Goal: Transaction & Acquisition: Subscribe to service/newsletter

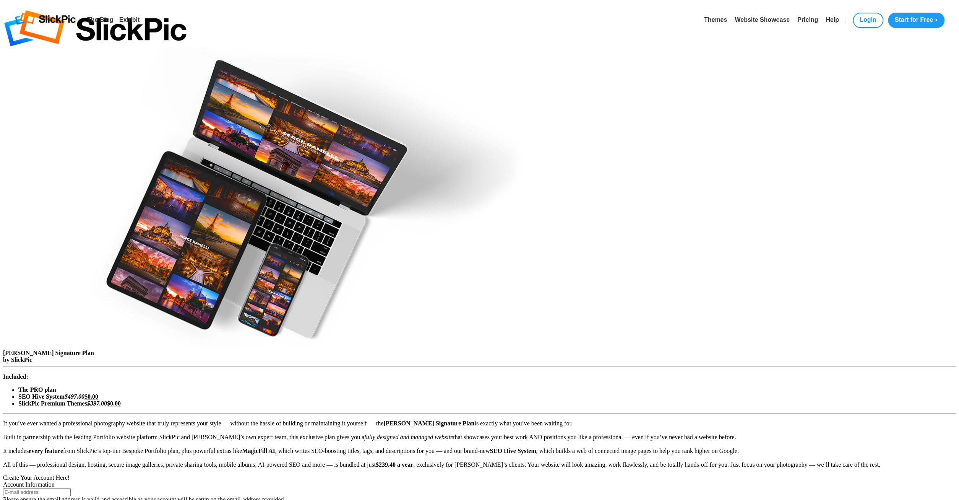
click at [71, 488] on input "text" at bounding box center [37, 492] width 68 height 8
type input "[EMAIL_ADDRESS][DOMAIN_NAME]"
type input "[PERSON_NAME]"
type input "[PERSON_NAME] III"
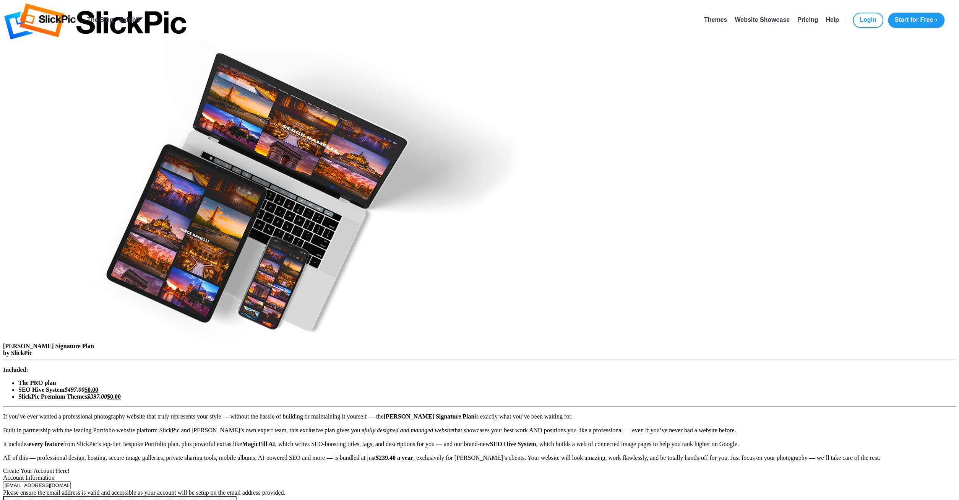
checkbox input "true"
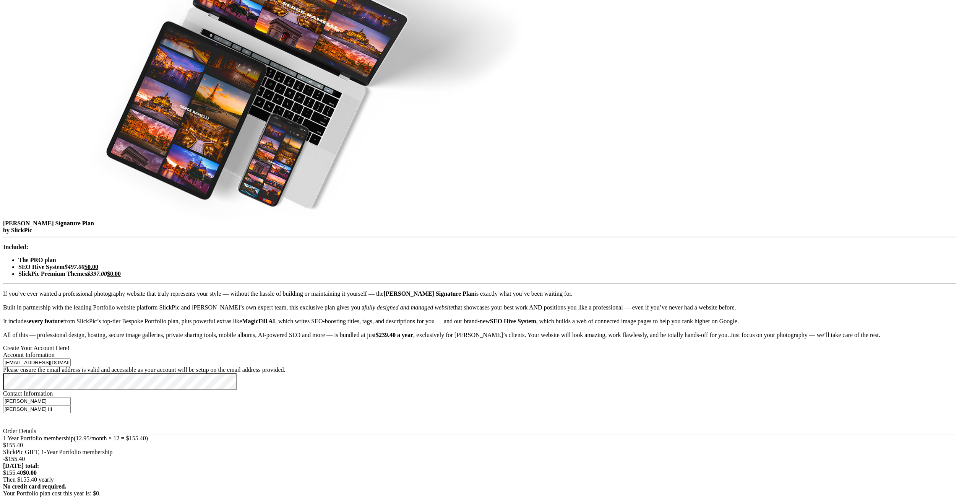
scroll to position [123, 0]
radio input "true"
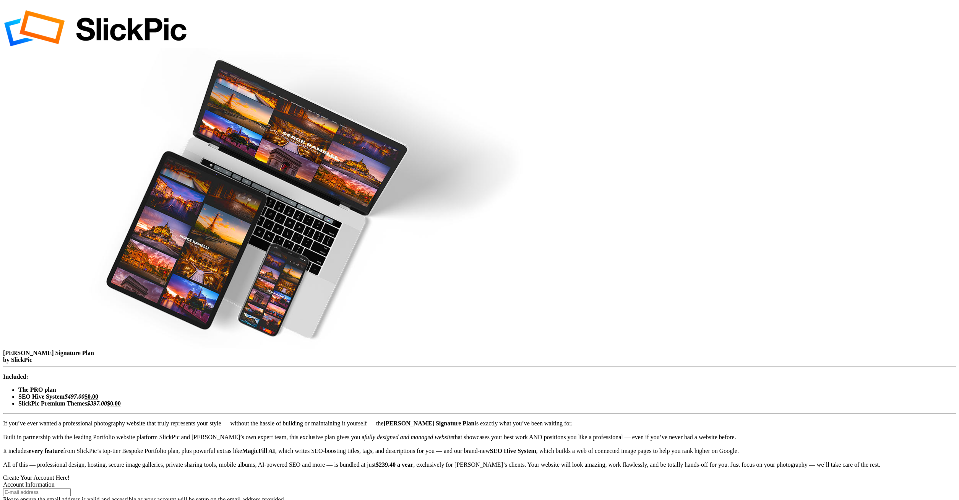
type input "[EMAIL_ADDRESS][DOMAIN_NAME]"
type input "[PERSON_NAME]"
type input "[PERSON_NAME] III"
checkbox input "true"
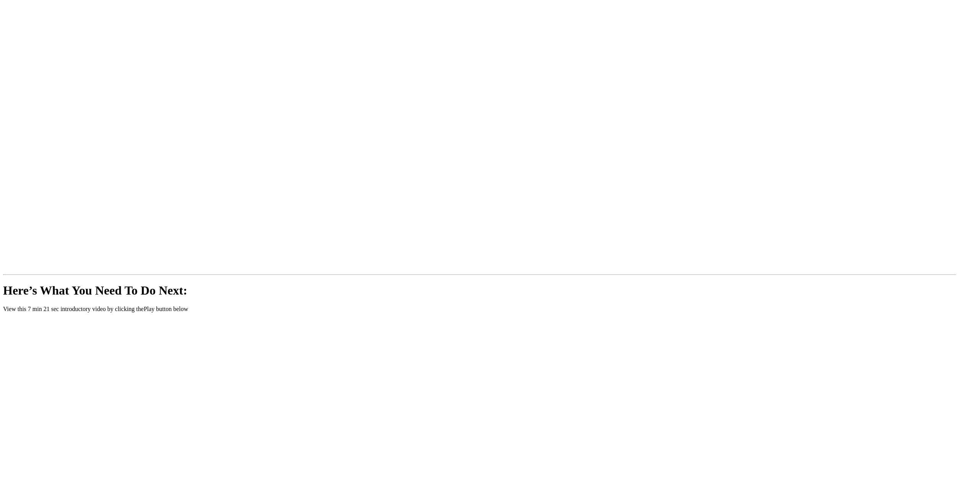
scroll to position [387, 0]
